Goal: Task Accomplishment & Management: Use online tool/utility

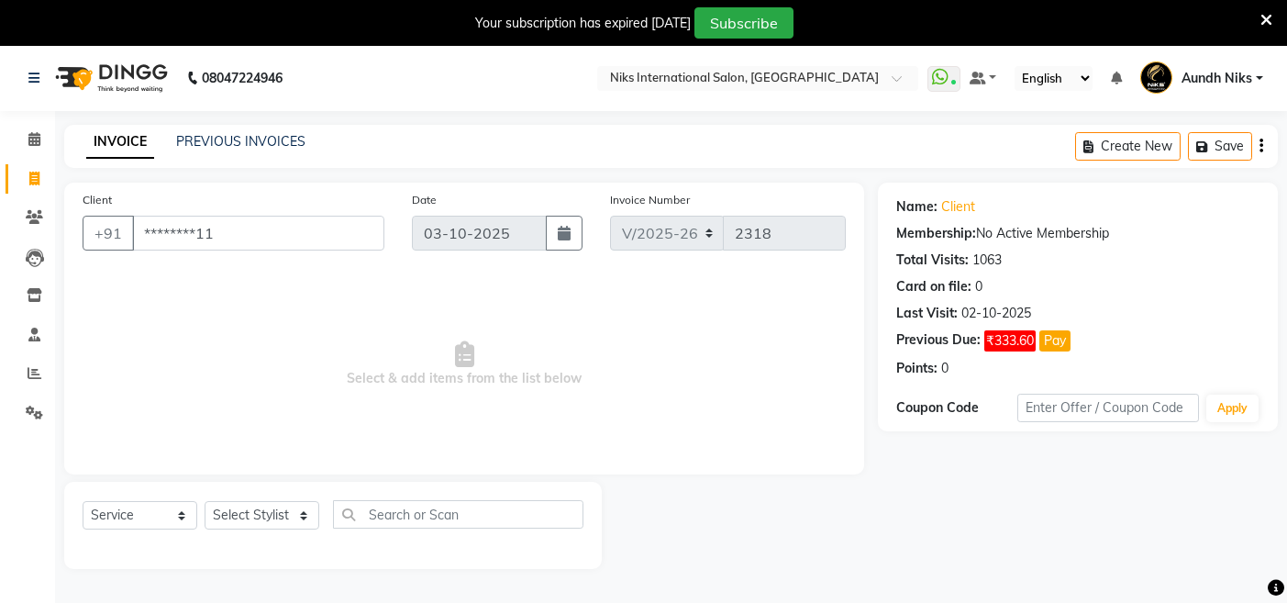
select select "6"
select select "service"
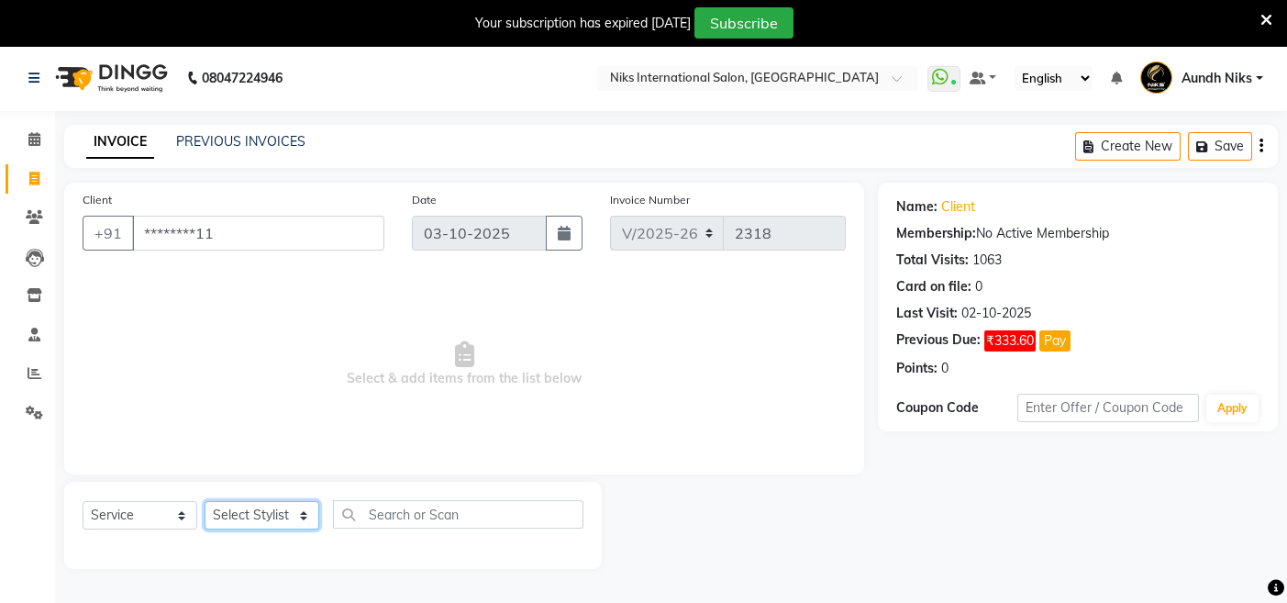
drag, startPoint x: 0, startPoint y: 0, endPoint x: 277, endPoint y: 509, distance: 579.7
click at [277, 509] on select "Select Stylist [PERSON_NAME] Aundh Niks [PERSON_NAME] Jiya [PERSON_NAME] Mahhi …" at bounding box center [262, 515] width 115 height 28
select select "17526"
click at [205, 501] on select "Select Stylist [PERSON_NAME] Aundh Niks [PERSON_NAME] Jiya [PERSON_NAME] Mahhi …" at bounding box center [262, 515] width 115 height 28
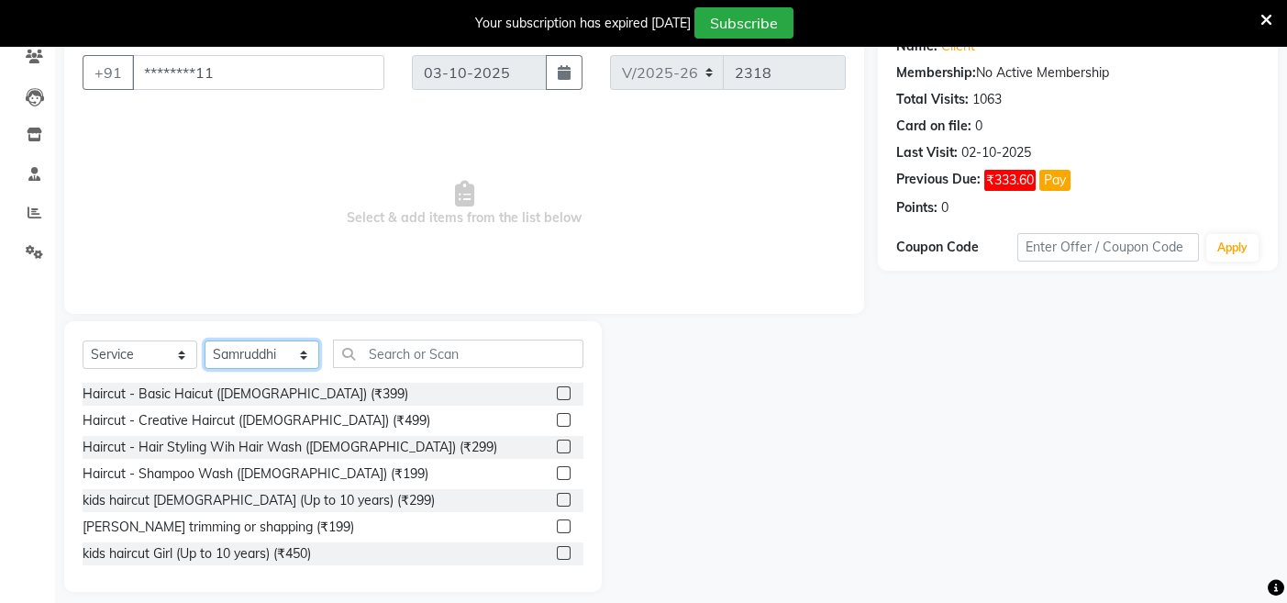
scroll to position [176, 0]
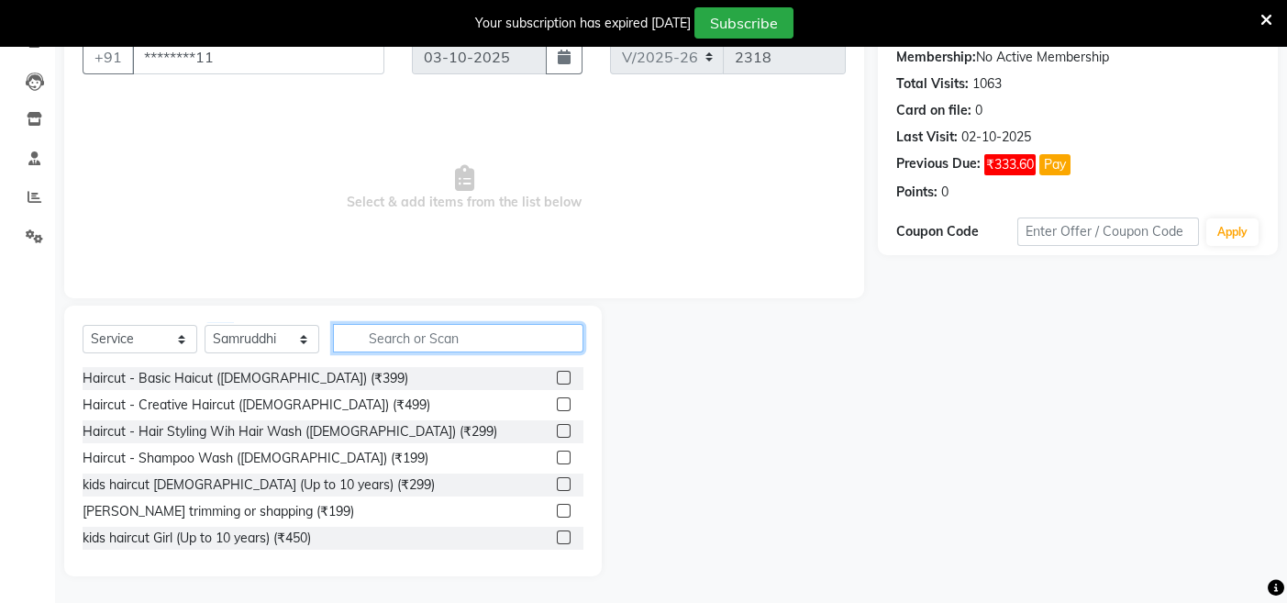
click at [406, 329] on input "text" at bounding box center [458, 338] width 250 height 28
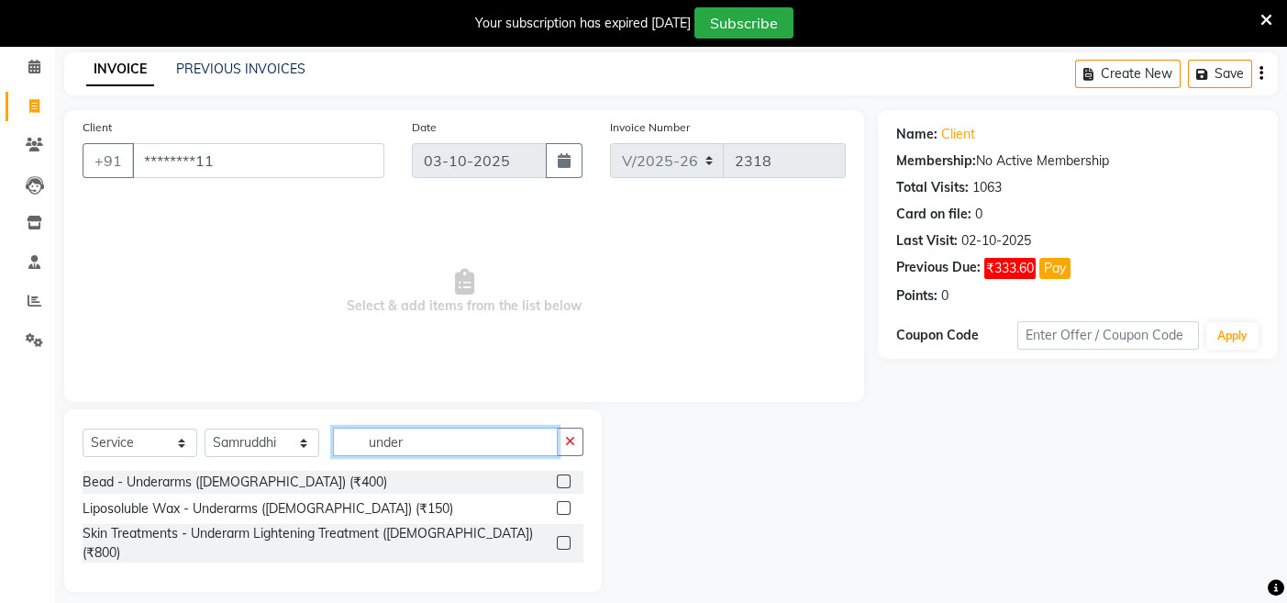
type input "under"
click at [563, 507] on label at bounding box center [564, 508] width 14 height 14
click at [563, 507] on input "checkbox" at bounding box center [563, 509] width 12 height 12
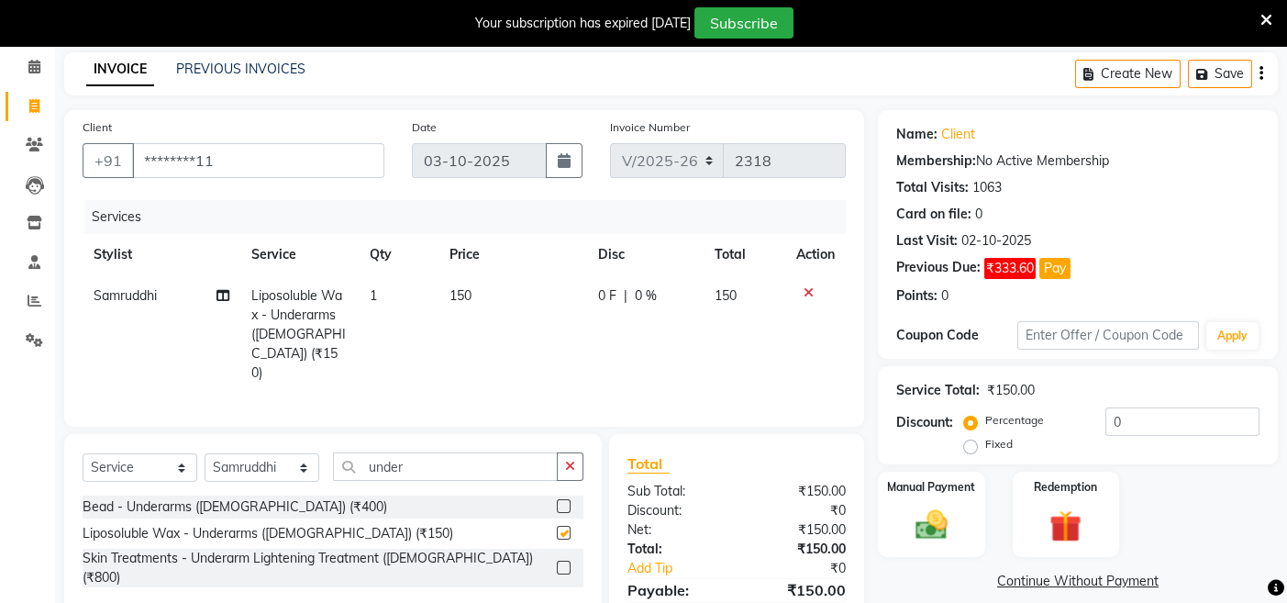
checkbox input "false"
click at [462, 295] on span "150" at bounding box center [461, 295] width 22 height 17
select select "17526"
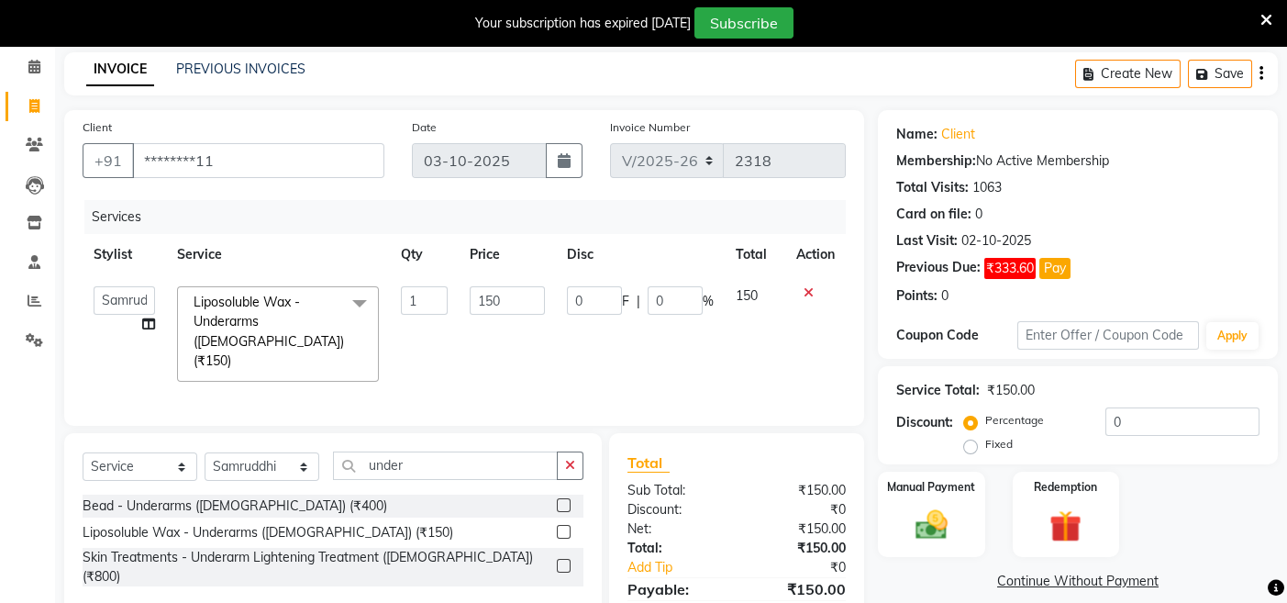
click at [462, 295] on td "150" at bounding box center [507, 333] width 97 height 117
click at [484, 300] on input "150" at bounding box center [507, 300] width 75 height 28
type input "200"
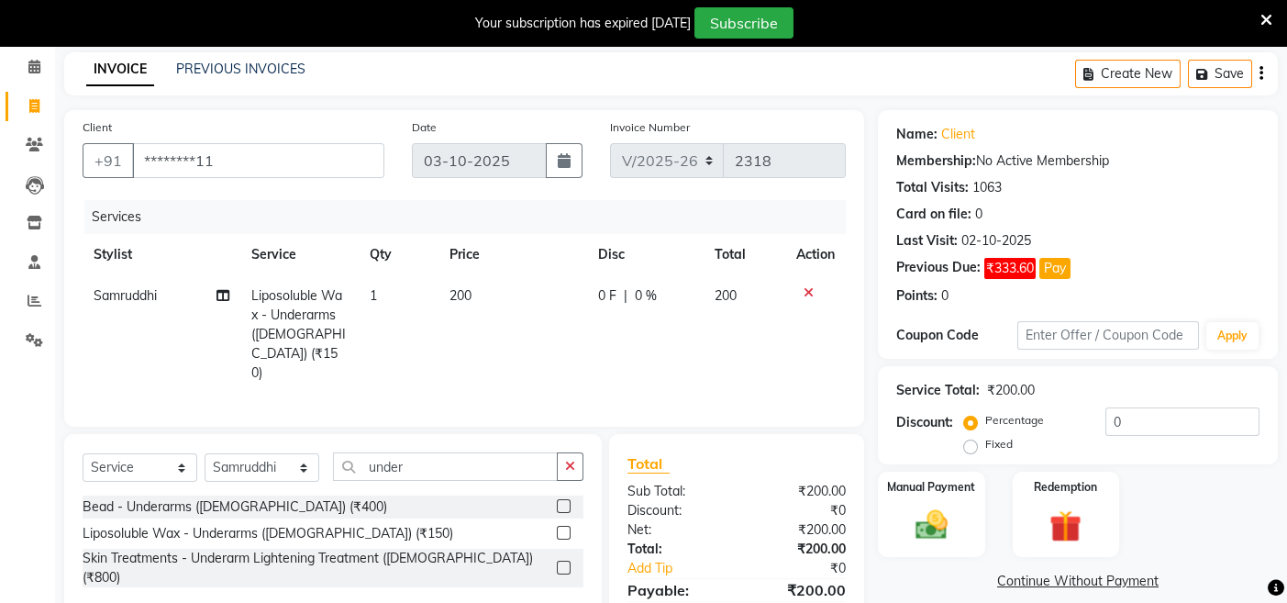
click at [907, 469] on div "Name: Client Membership: No Active Membership Total Visits: 1063 Card on file: …" at bounding box center [1085, 387] width 414 height 555
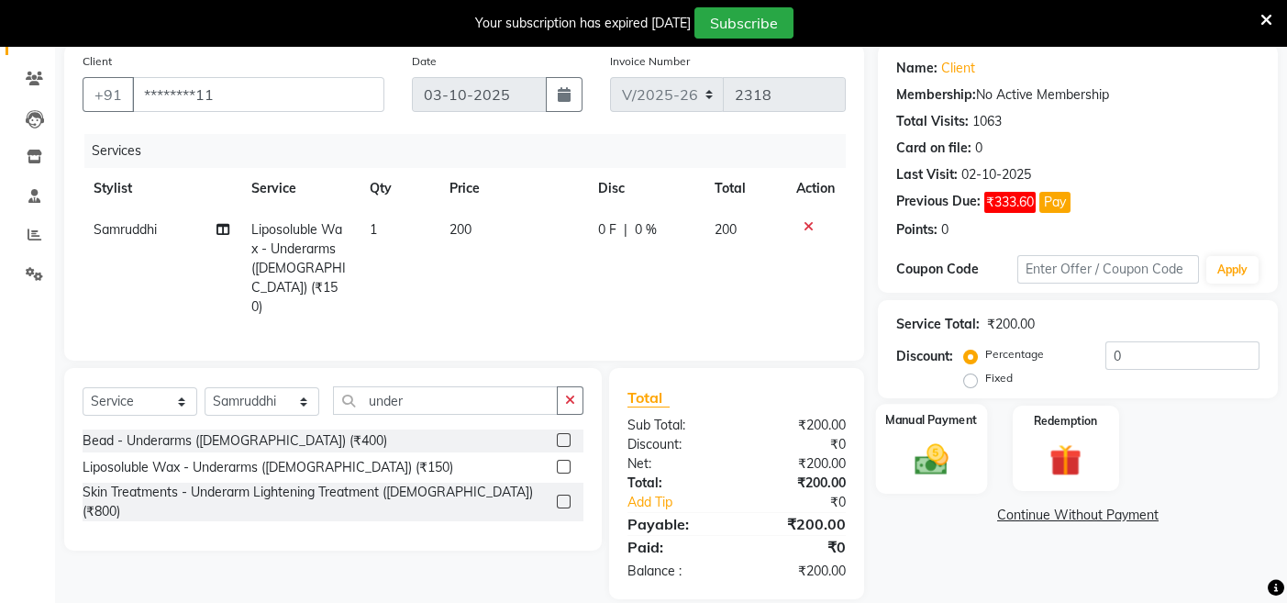
click at [947, 483] on div "Manual Payment" at bounding box center [931, 449] width 111 height 90
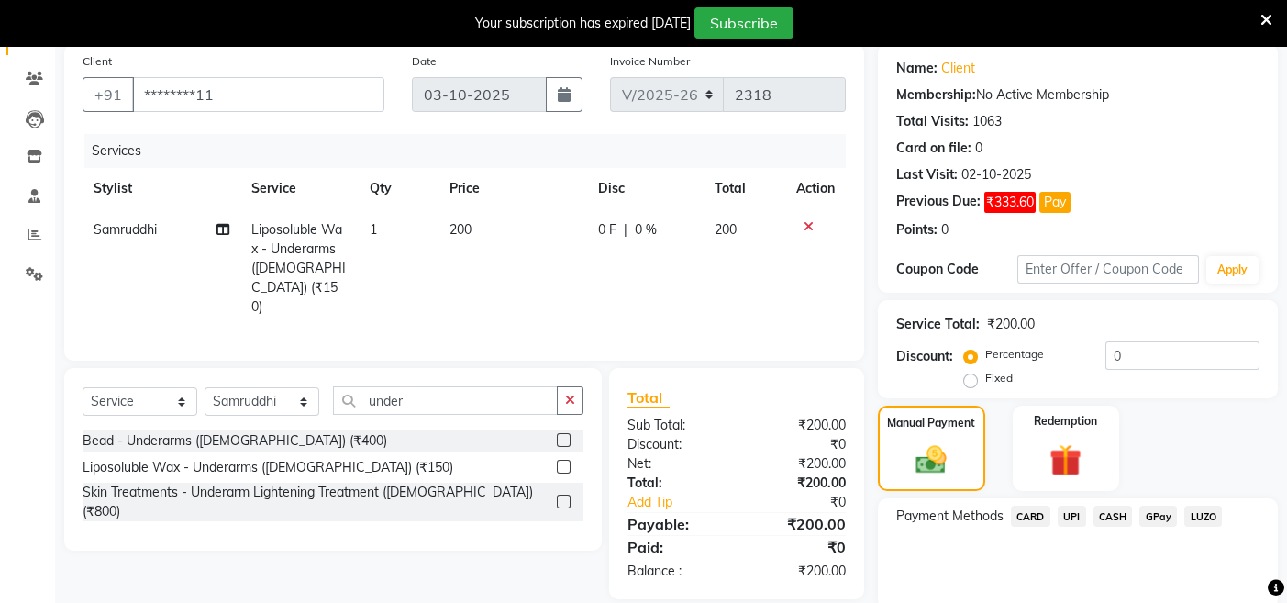
click at [1103, 509] on span "CASH" at bounding box center [1113, 516] width 39 height 21
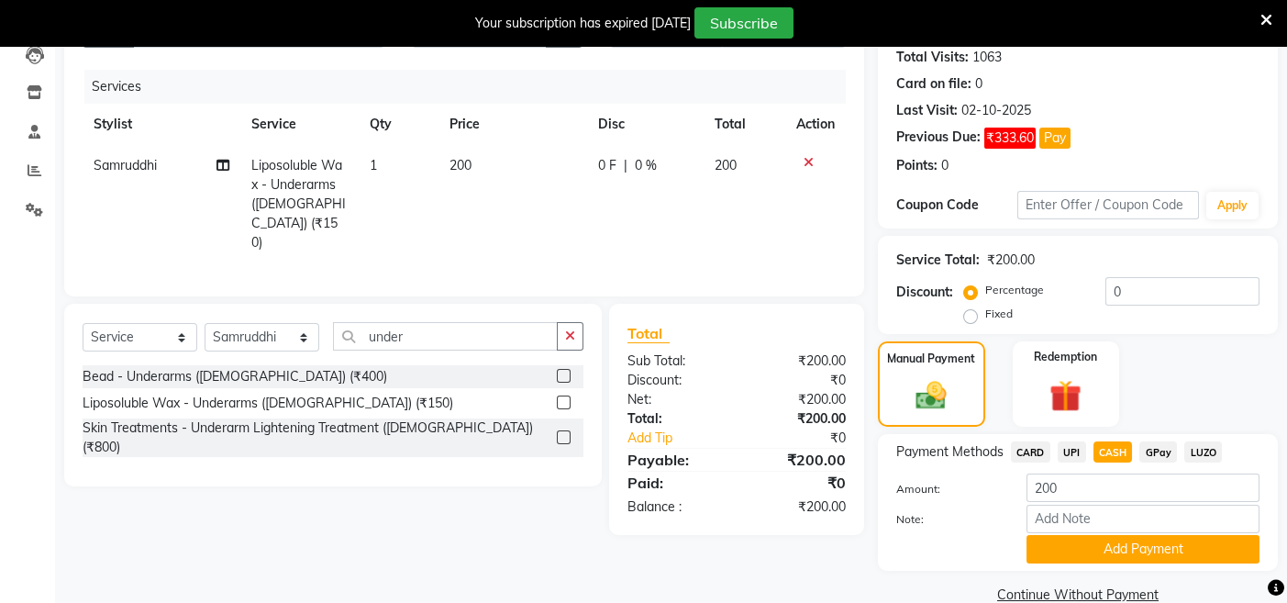
scroll to position [235, 0]
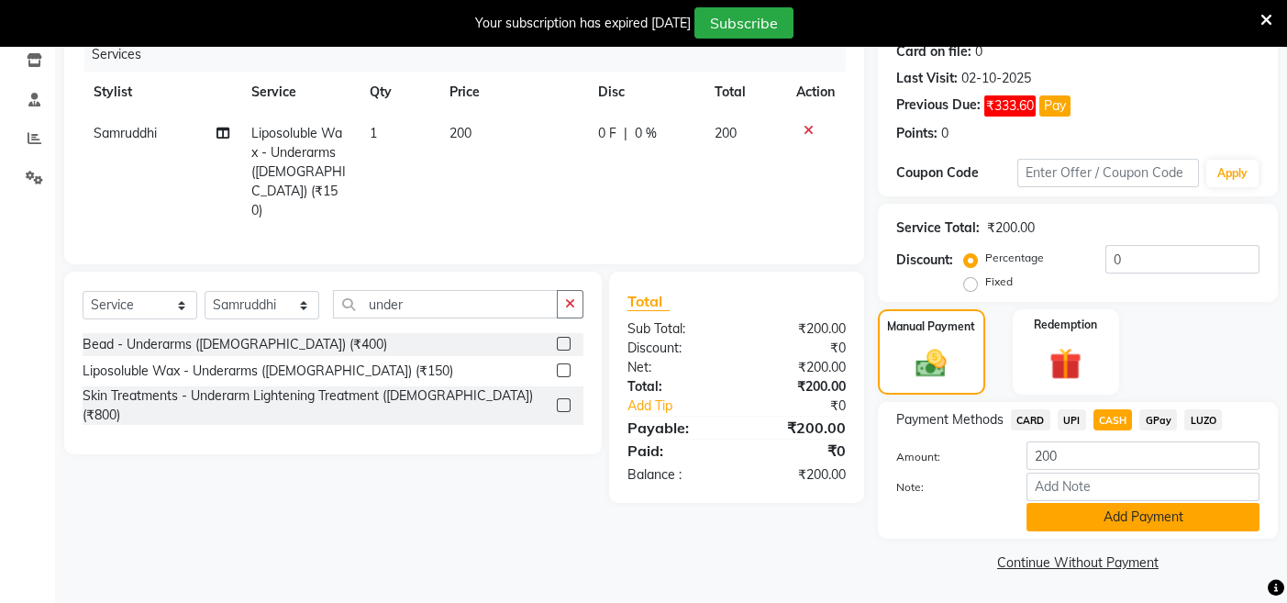
click at [1087, 517] on button "Add Payment" at bounding box center [1143, 517] width 233 height 28
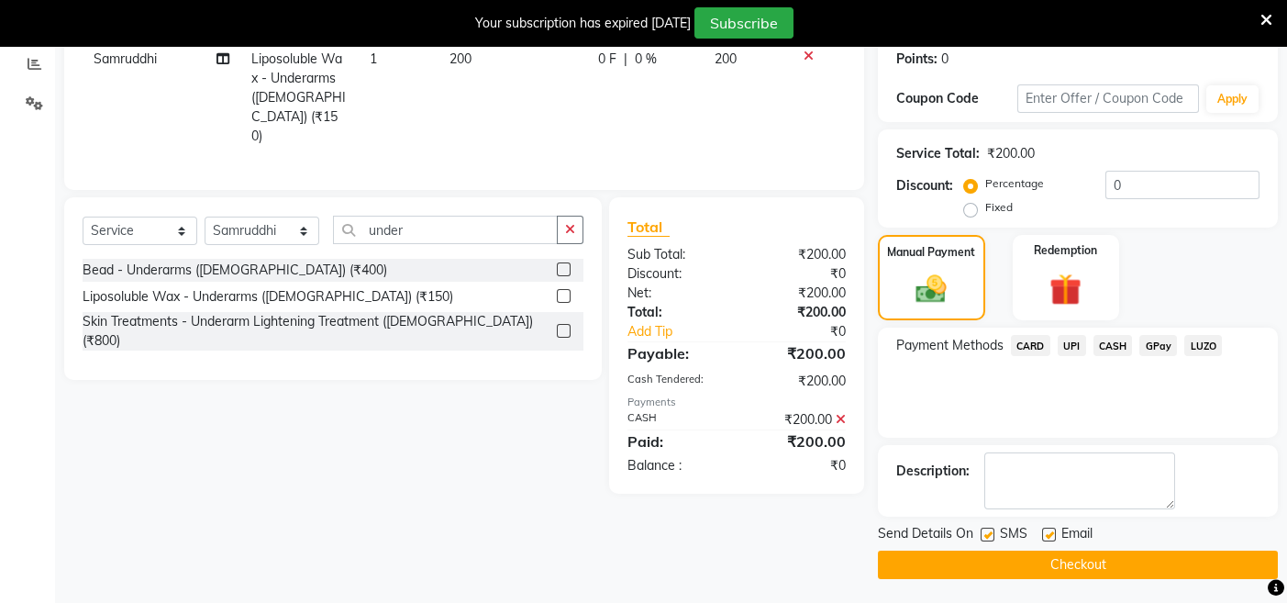
scroll to position [312, 0]
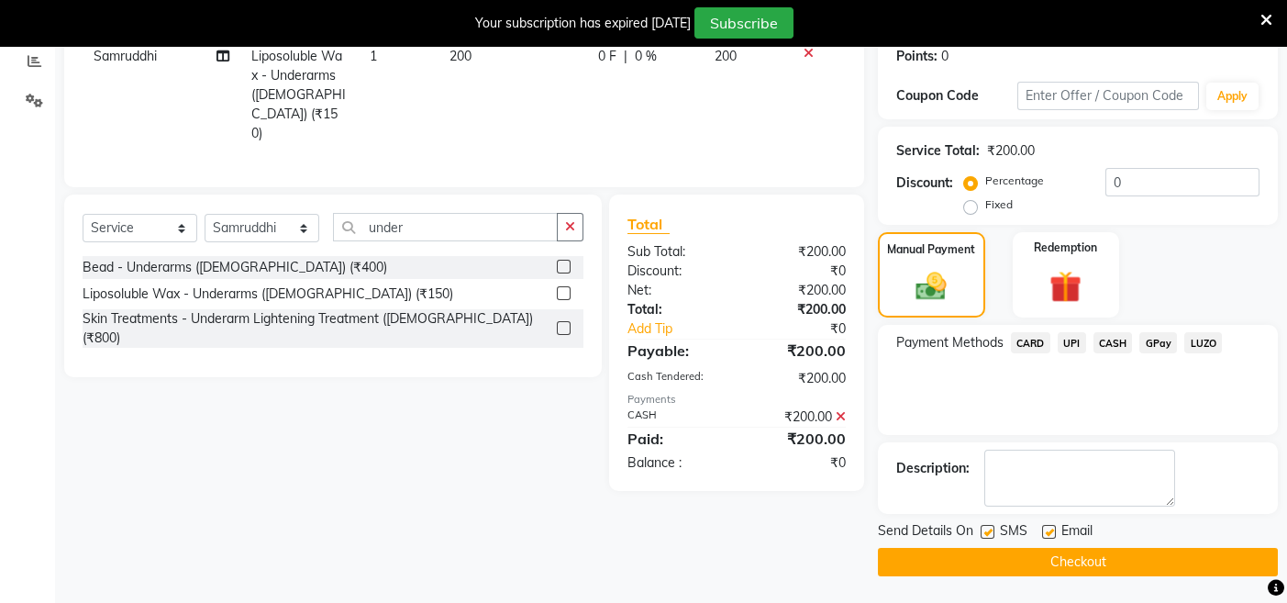
click at [888, 554] on button "Checkout" at bounding box center [1078, 562] width 400 height 28
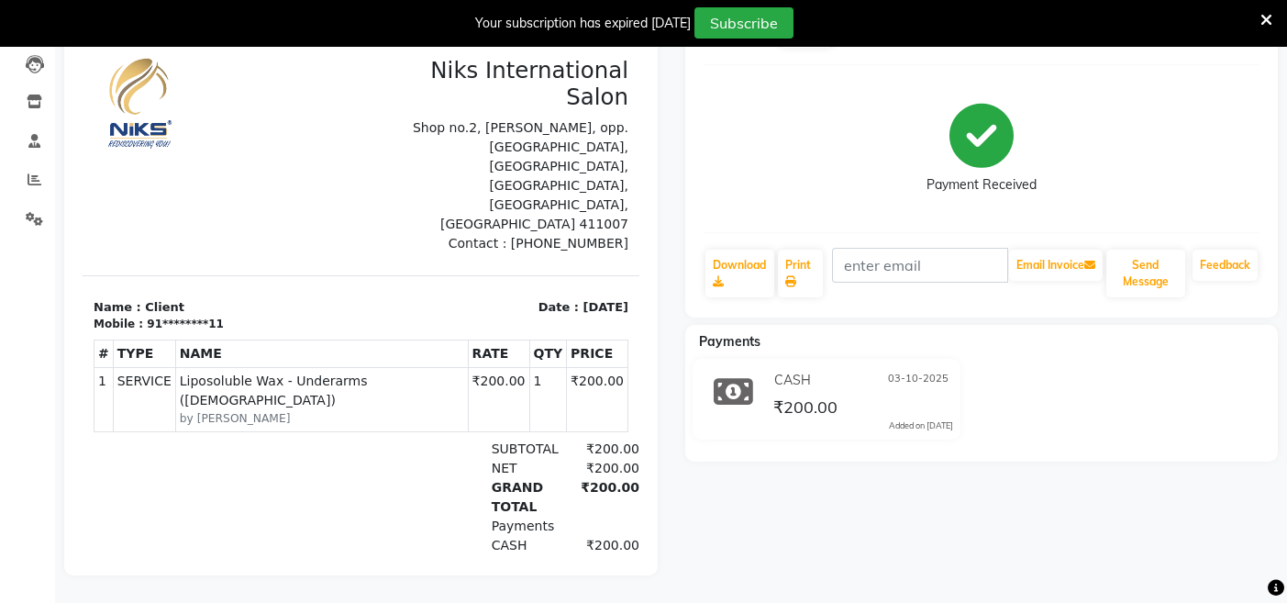
click at [1264, 20] on icon at bounding box center [1267, 20] width 12 height 17
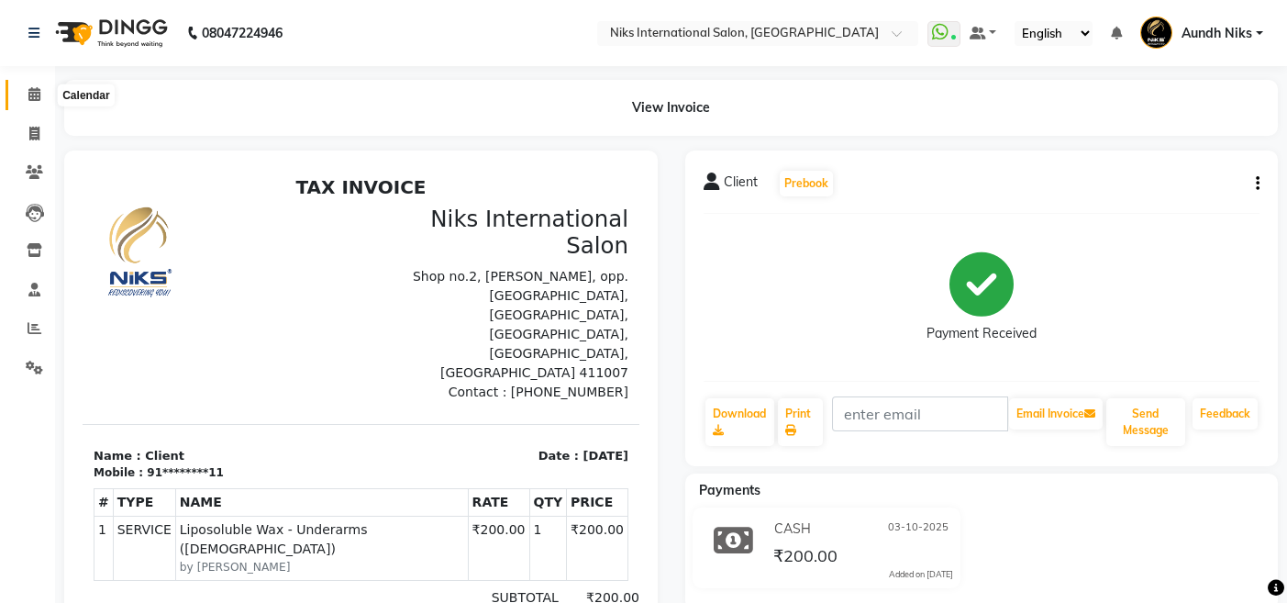
click at [34, 93] on icon at bounding box center [34, 94] width 12 height 14
